Goal: Transaction & Acquisition: Obtain resource

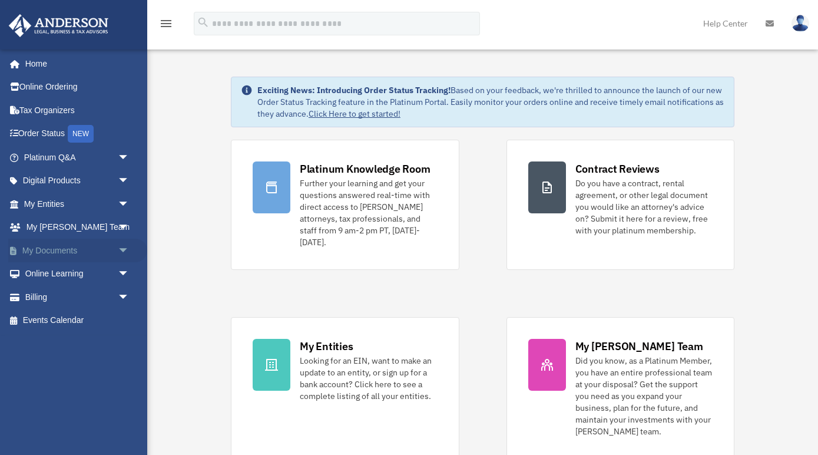
click at [81, 246] on link "My Documents arrow_drop_down" at bounding box center [77, 251] width 139 height 24
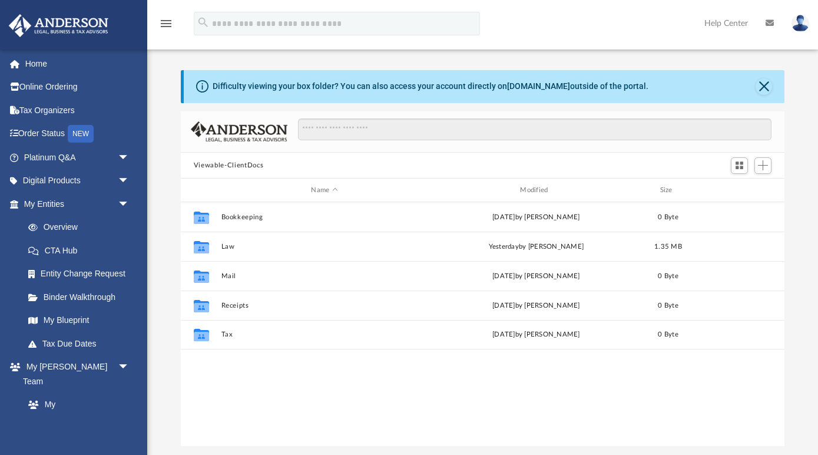
scroll to position [1, 1]
click at [69, 222] on link "Overview" at bounding box center [81, 228] width 131 height 24
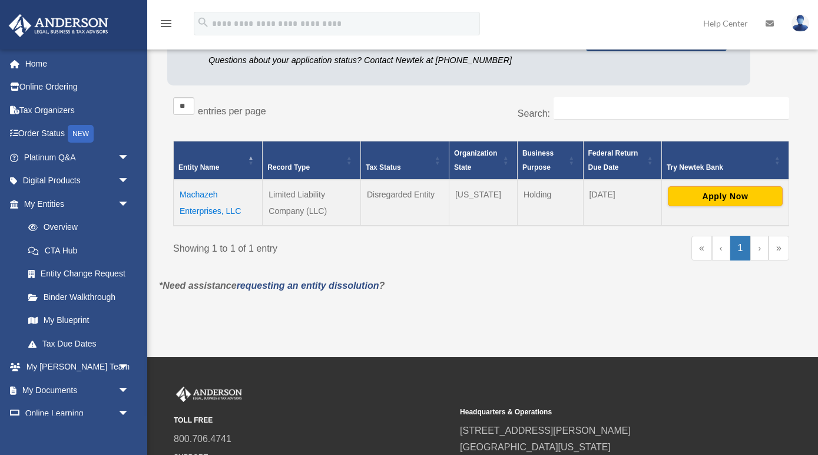
scroll to position [153, 0]
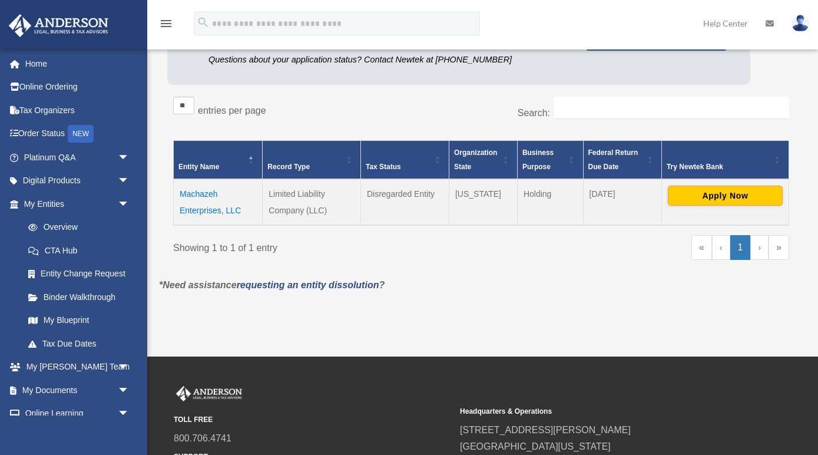
click at [196, 191] on td "Machazeh Enterprises, LLC" at bounding box center [218, 202] width 89 height 46
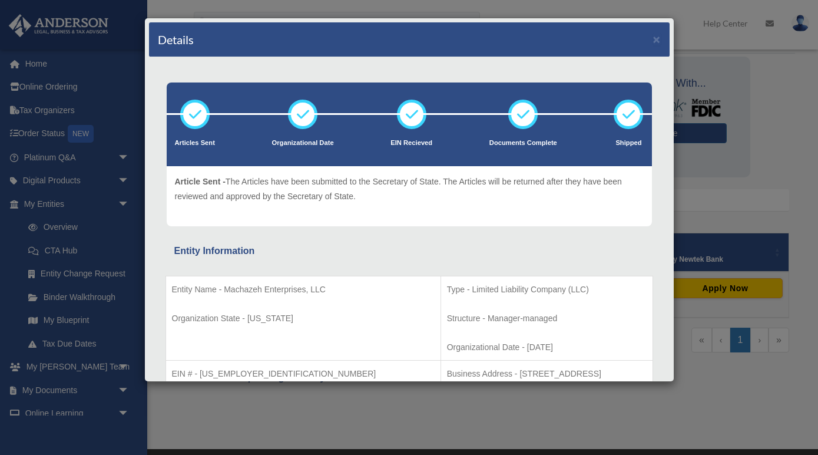
scroll to position [57, 0]
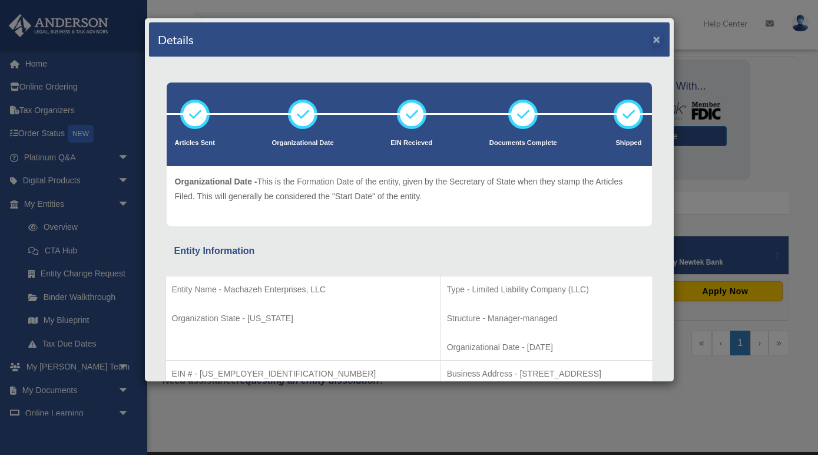
click at [657, 38] on button "×" at bounding box center [657, 39] width 8 height 12
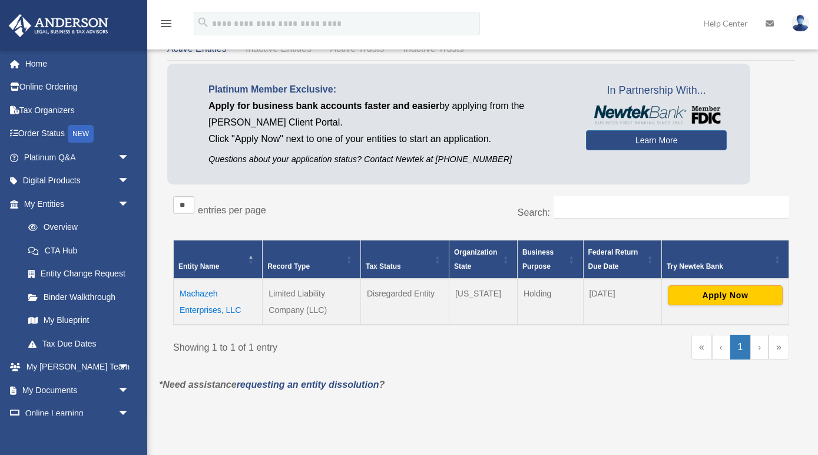
scroll to position [53, 0]
click at [723, 291] on button "Apply Now" at bounding box center [725, 295] width 115 height 20
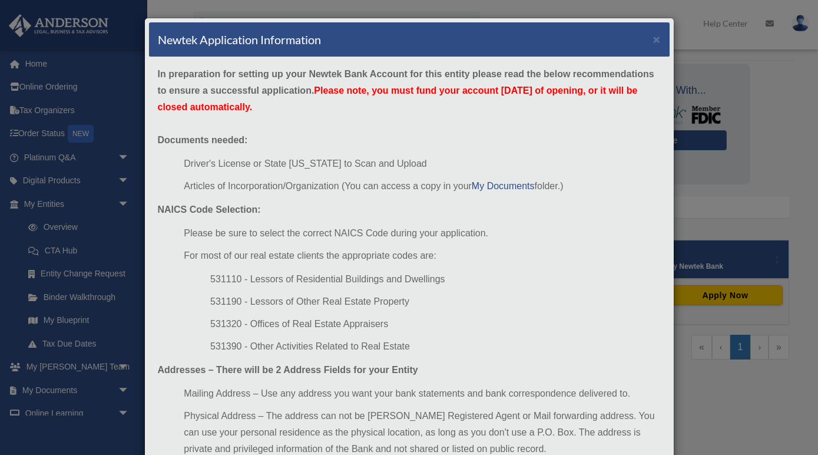
click at [791, 166] on div "Newtek Application Information × In preparation for setting up your Newtek Bank…" at bounding box center [409, 227] width 818 height 455
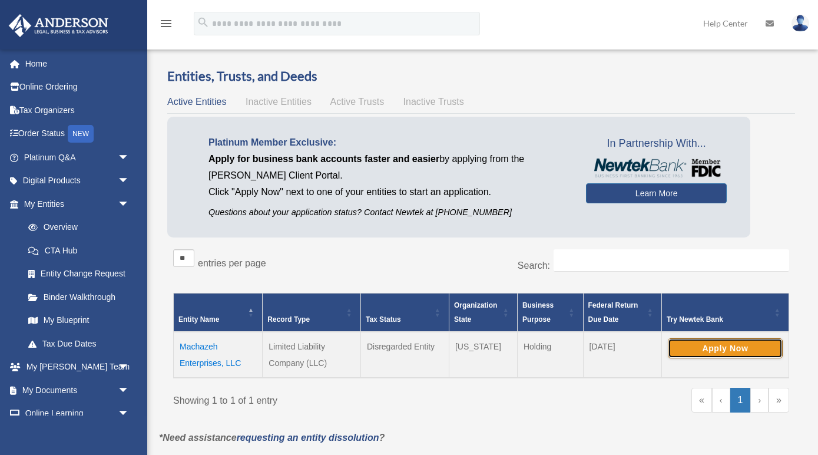
scroll to position [0, 0]
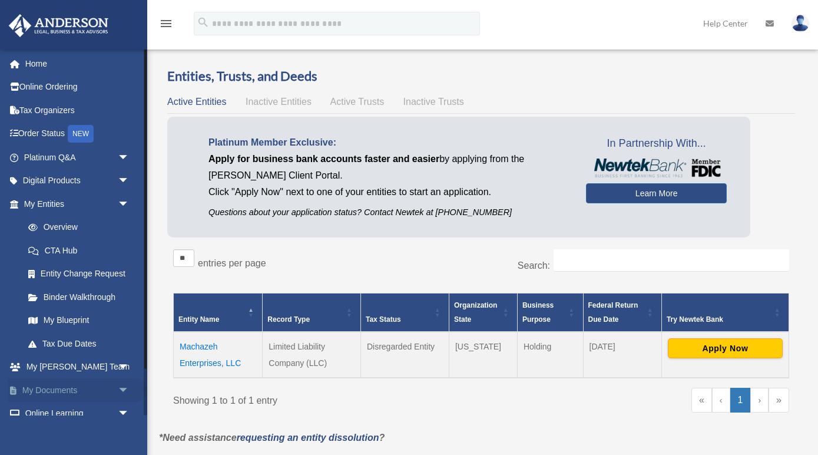
click at [72, 381] on link "My Documents arrow_drop_down" at bounding box center [77, 390] width 139 height 24
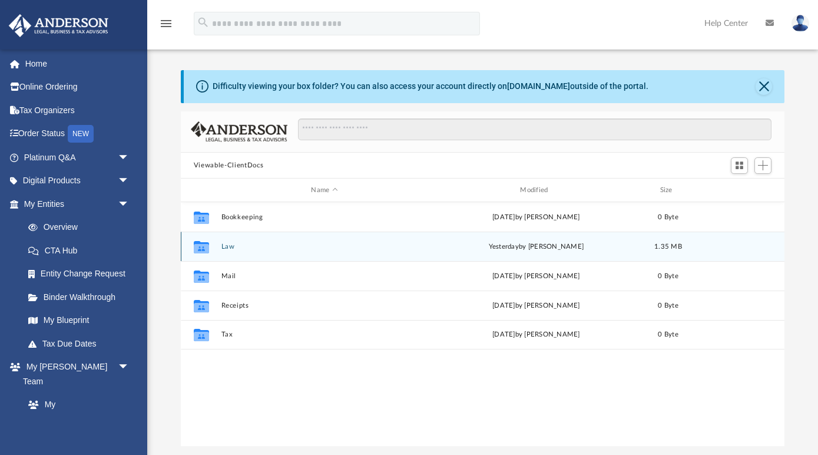
click at [204, 252] on icon "grid" at bounding box center [201, 248] width 15 height 9
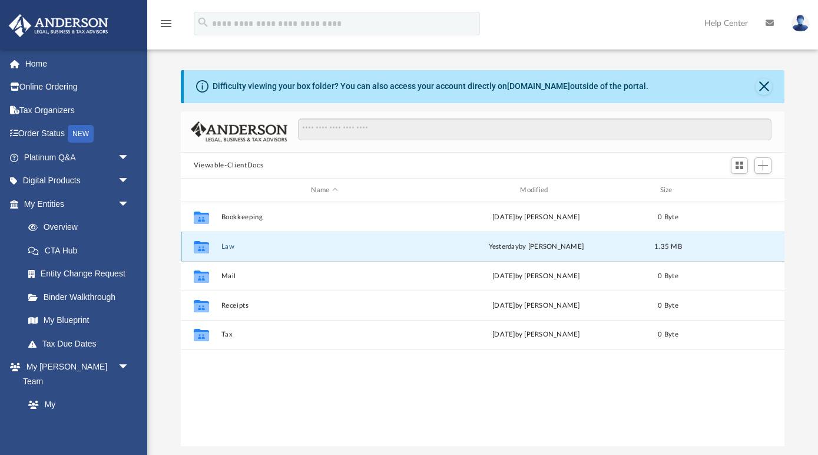
click at [229, 246] on button "Law" at bounding box center [324, 247] width 207 height 8
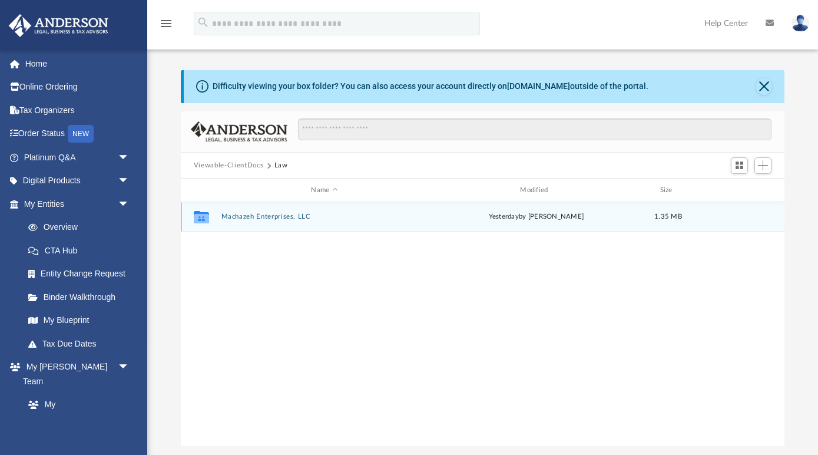
click at [249, 215] on button "Machazeh Enterprises, LLC" at bounding box center [324, 217] width 207 height 8
click at [236, 217] on button "Initial Docs" at bounding box center [324, 217] width 207 height 8
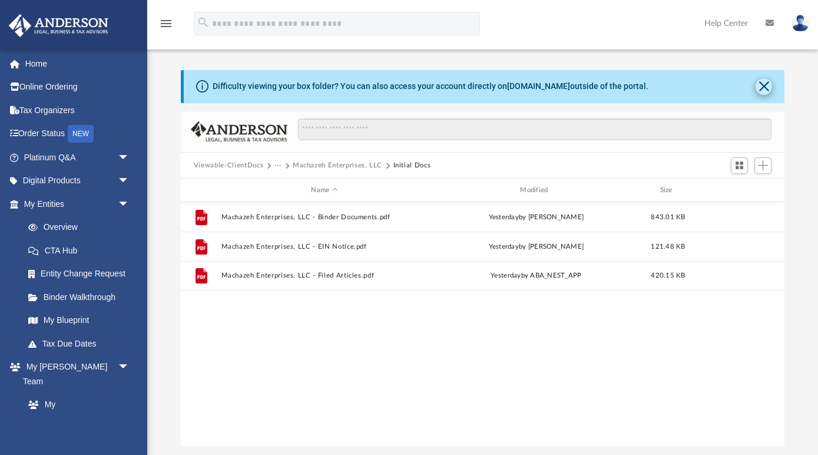
click at [765, 84] on button "Close" at bounding box center [764, 86] width 16 height 16
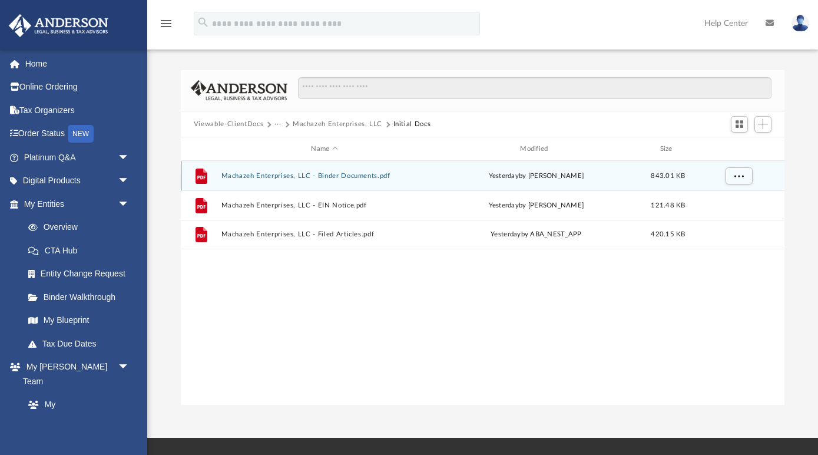
click at [256, 176] on button "Machazeh Enterprises, LLC - Binder Documents.pdf" at bounding box center [324, 176] width 207 height 8
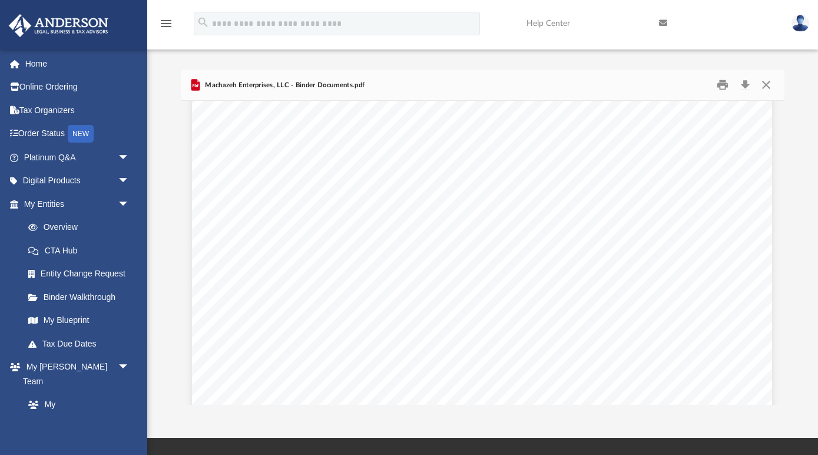
scroll to position [2460, 1]
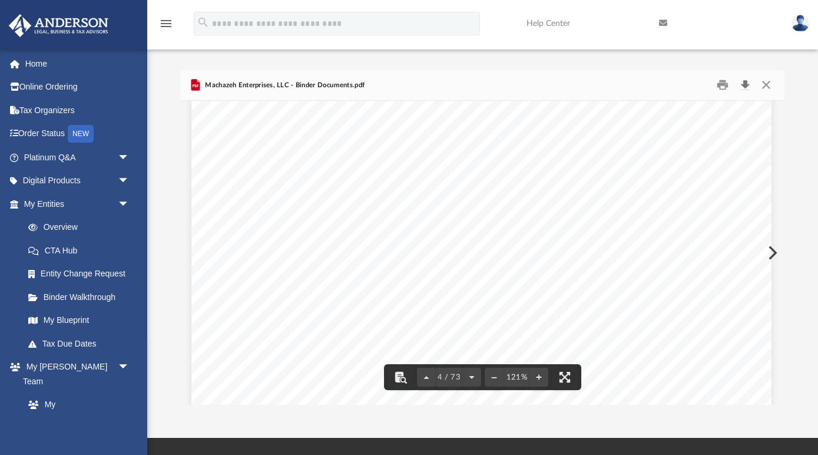
click at [748, 81] on button "Download" at bounding box center [745, 85] width 21 height 18
